Goal: Information Seeking & Learning: Learn about a topic

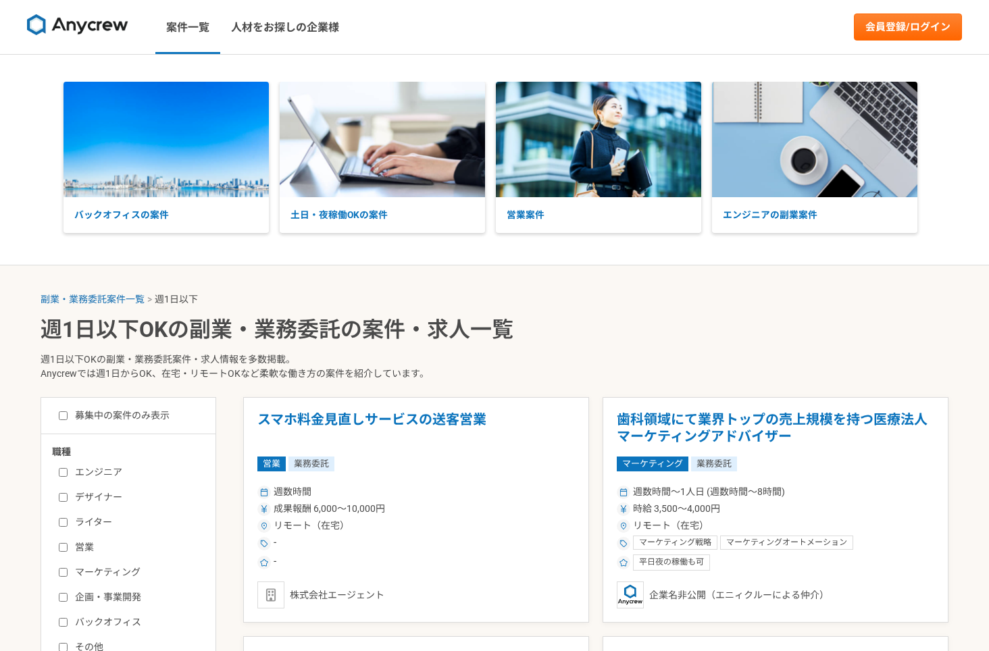
select select "1"
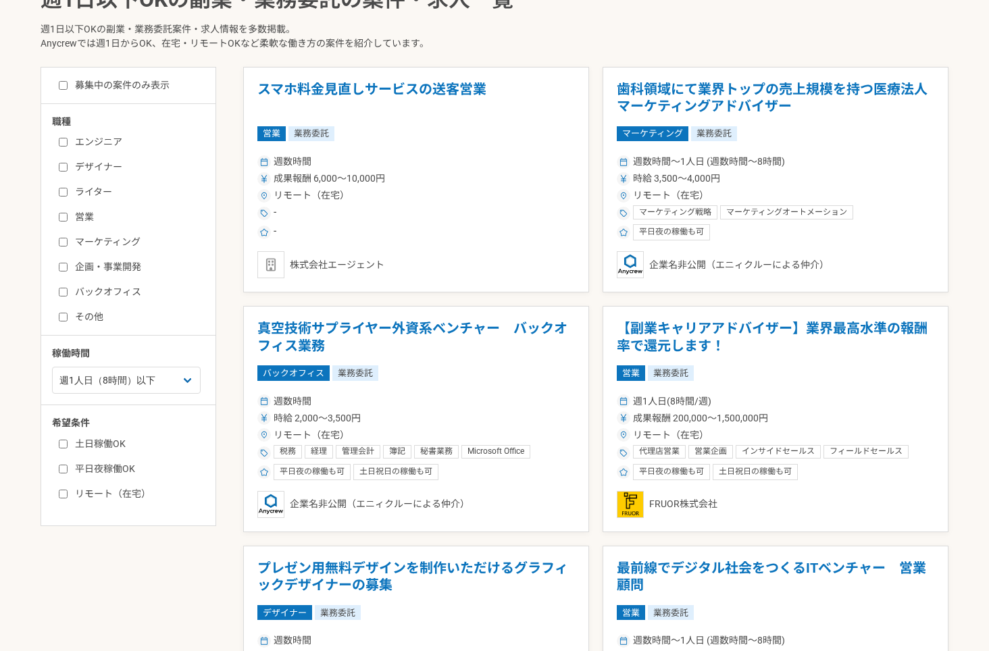
scroll to position [338, 0]
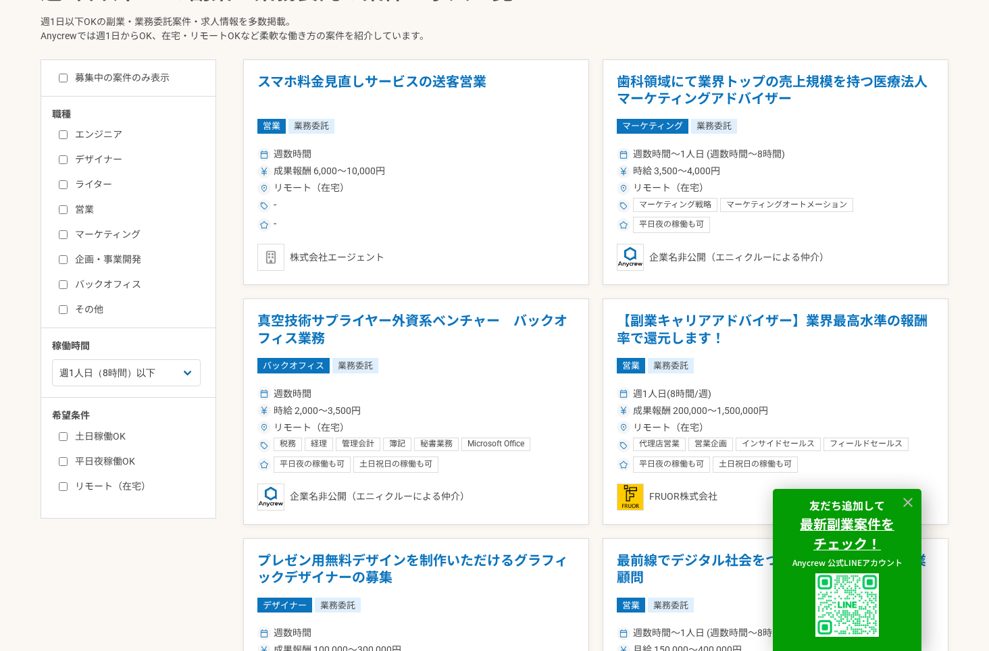
click at [64, 309] on input "その他" at bounding box center [63, 309] width 9 height 9
checkbox input "true"
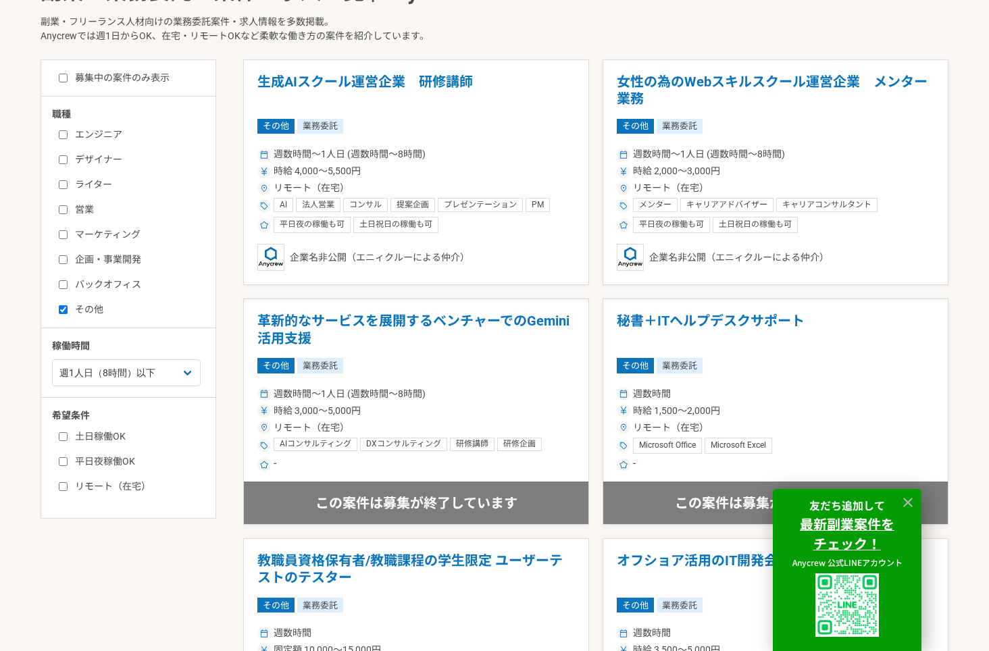
click at [64, 437] on input "土日稼働OK" at bounding box center [63, 436] width 9 height 9
checkbox input "true"
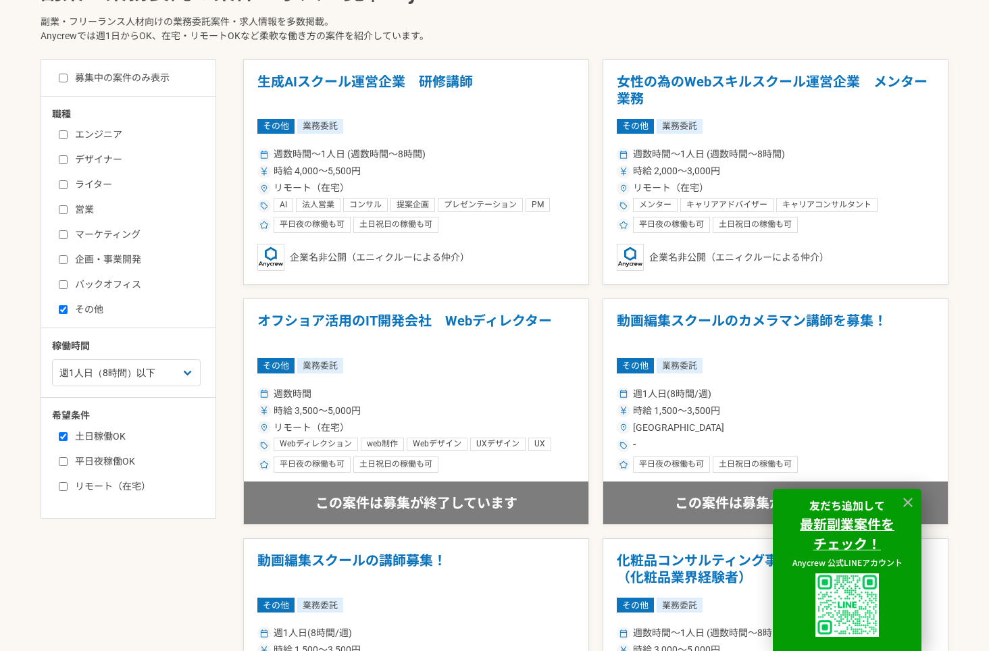
click at [65, 461] on input "平日夜稼働OK" at bounding box center [63, 461] width 9 height 9
checkbox input "true"
click at [62, 486] on input "リモート（在宅）" at bounding box center [63, 486] width 9 height 9
checkbox input "true"
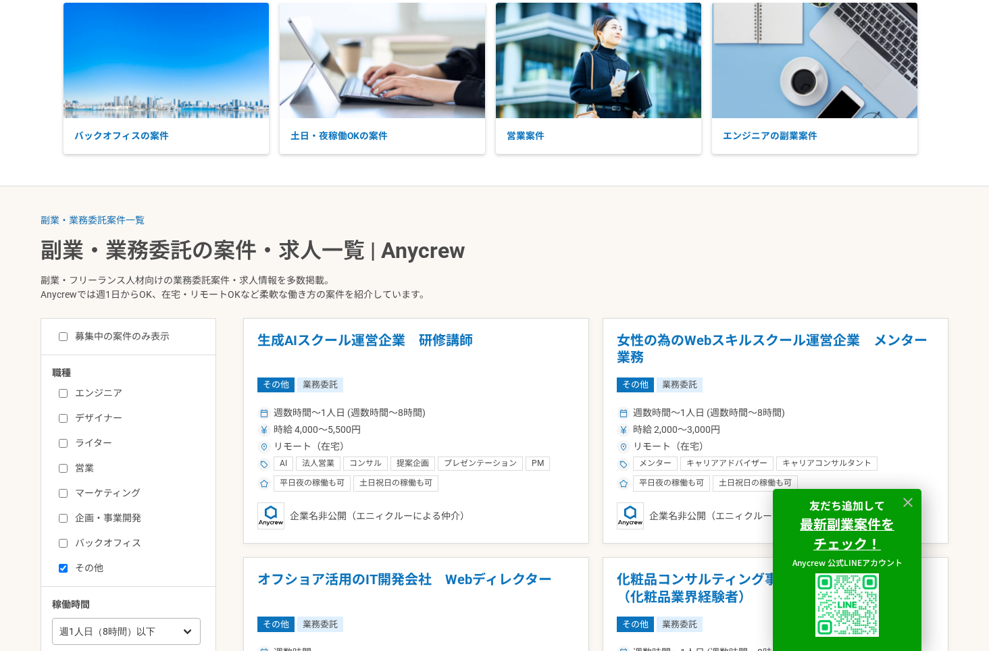
scroll to position [68, 0]
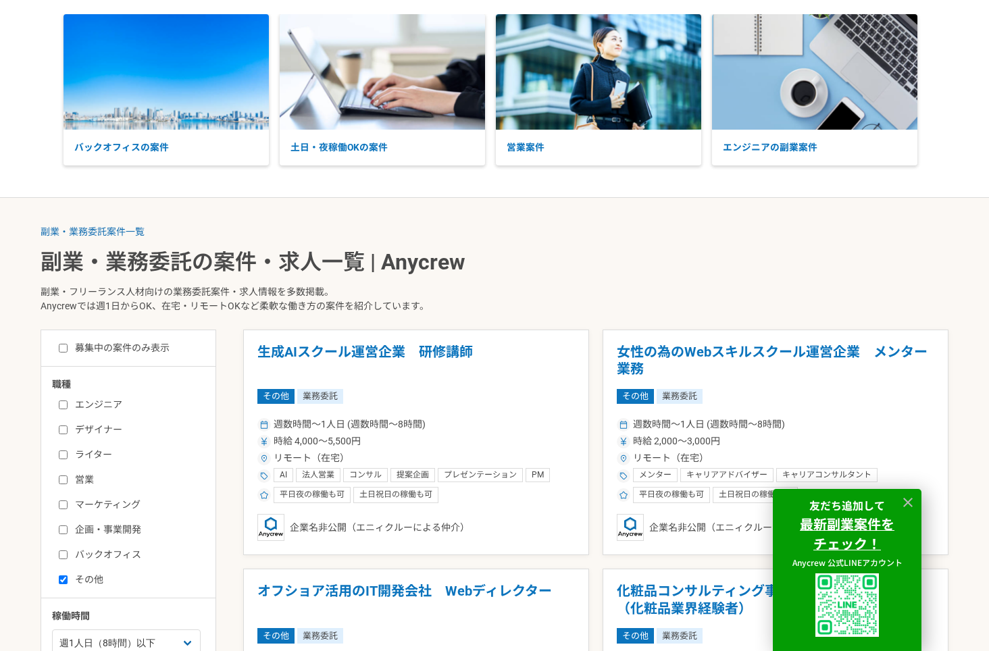
click at [61, 347] on input "募集中の案件のみ表示" at bounding box center [63, 348] width 9 height 9
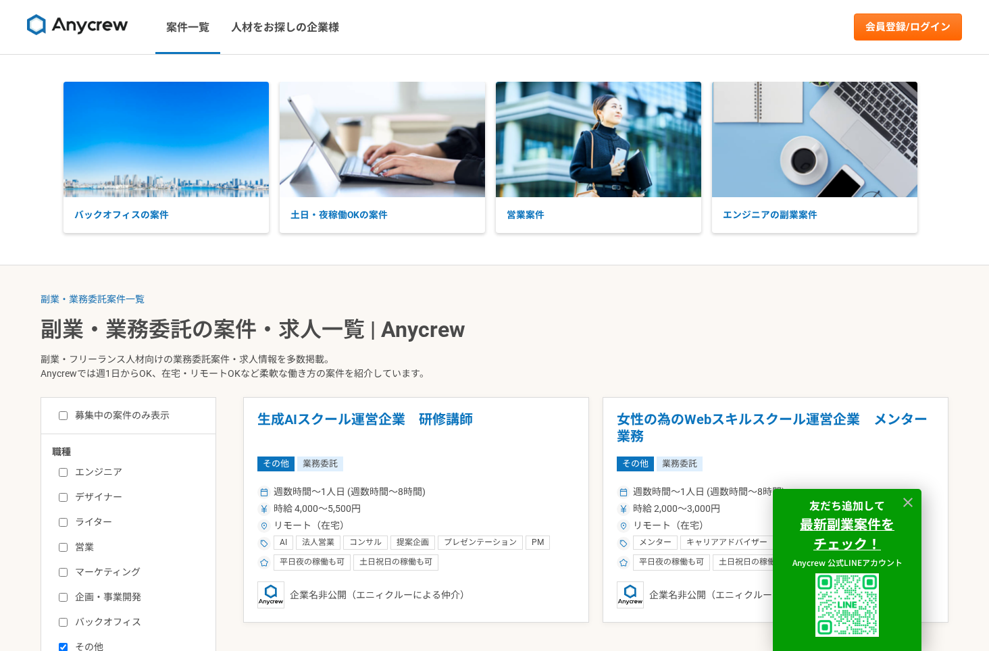
checkbox input "false"
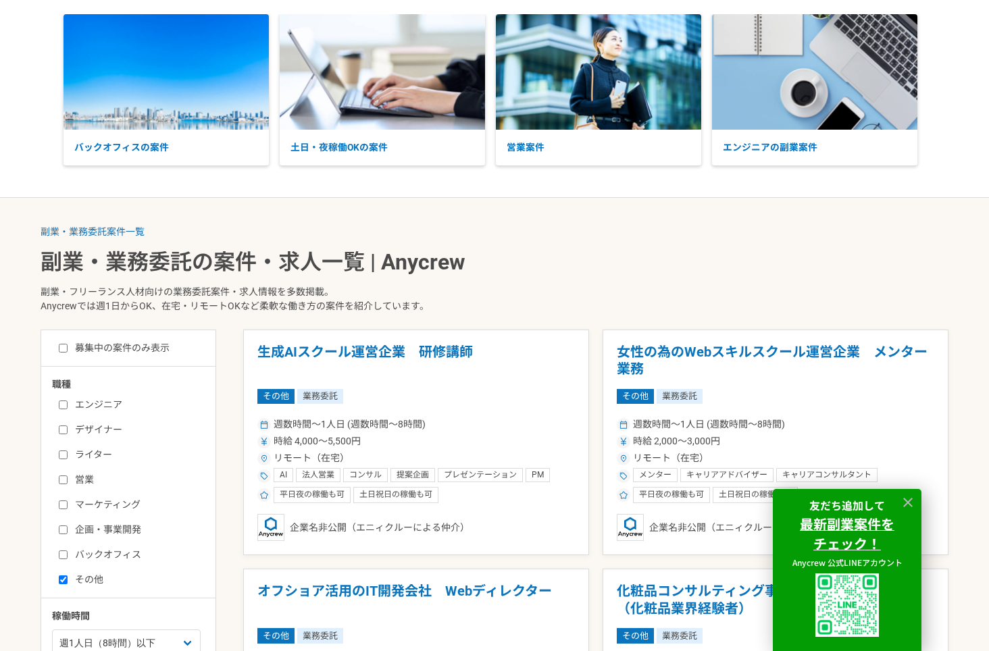
scroll to position [338, 0]
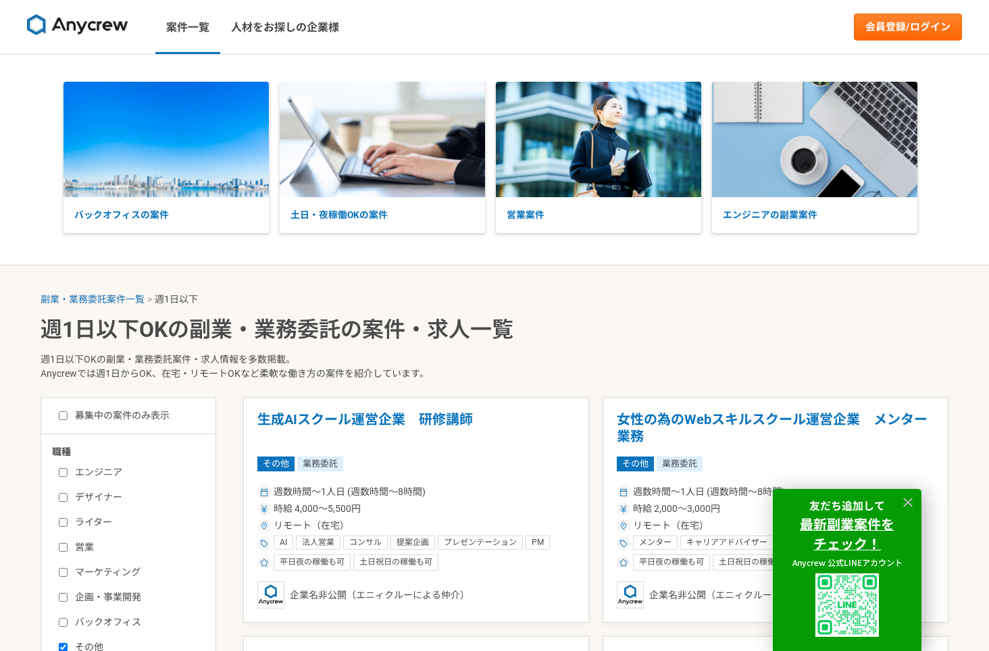
scroll to position [338, 0]
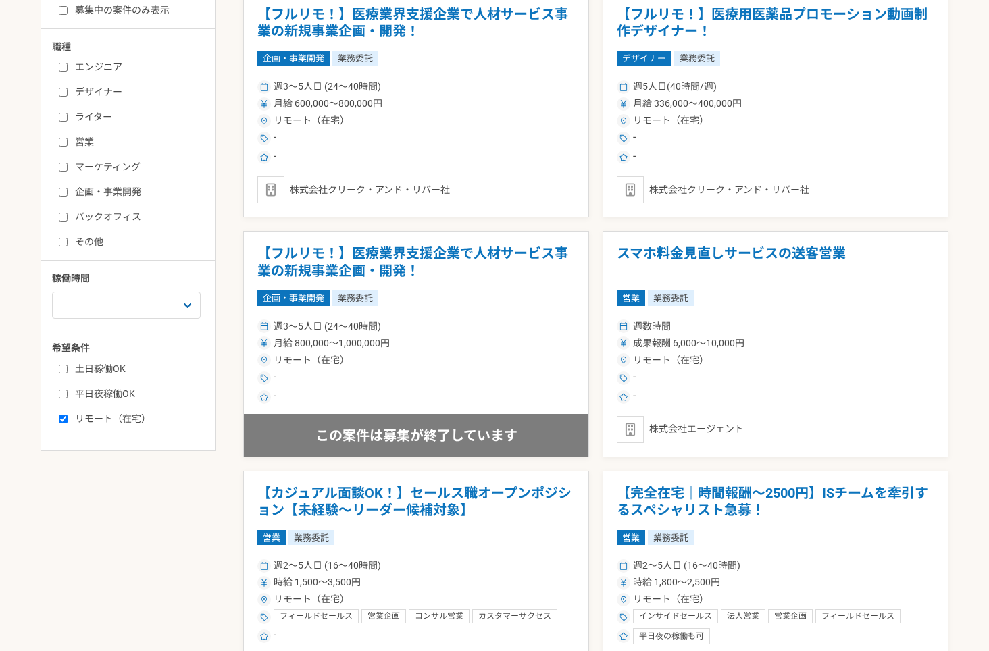
scroll to position [743, 0]
